Goal: Find specific page/section: Find specific page/section

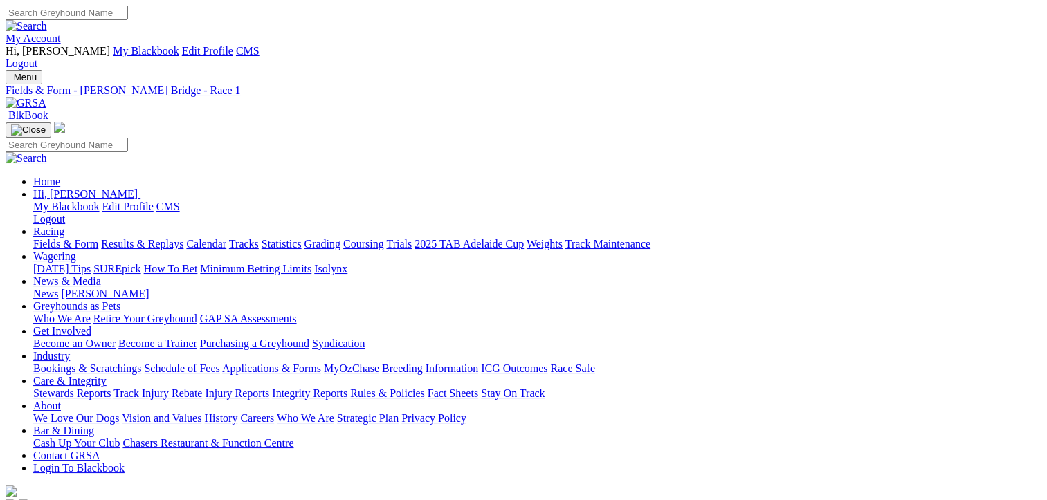
click at [259, 238] on link "Tracks" at bounding box center [244, 244] width 30 height 12
select select "4"
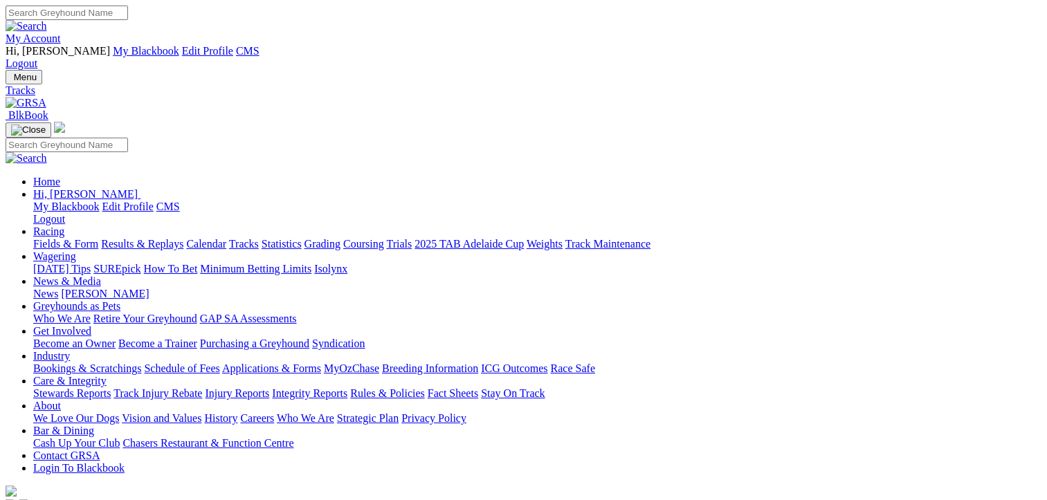
click at [61, 33] on link "My Account" at bounding box center [33, 39] width 55 height 12
